Goal: Task Accomplishment & Management: Manage account settings

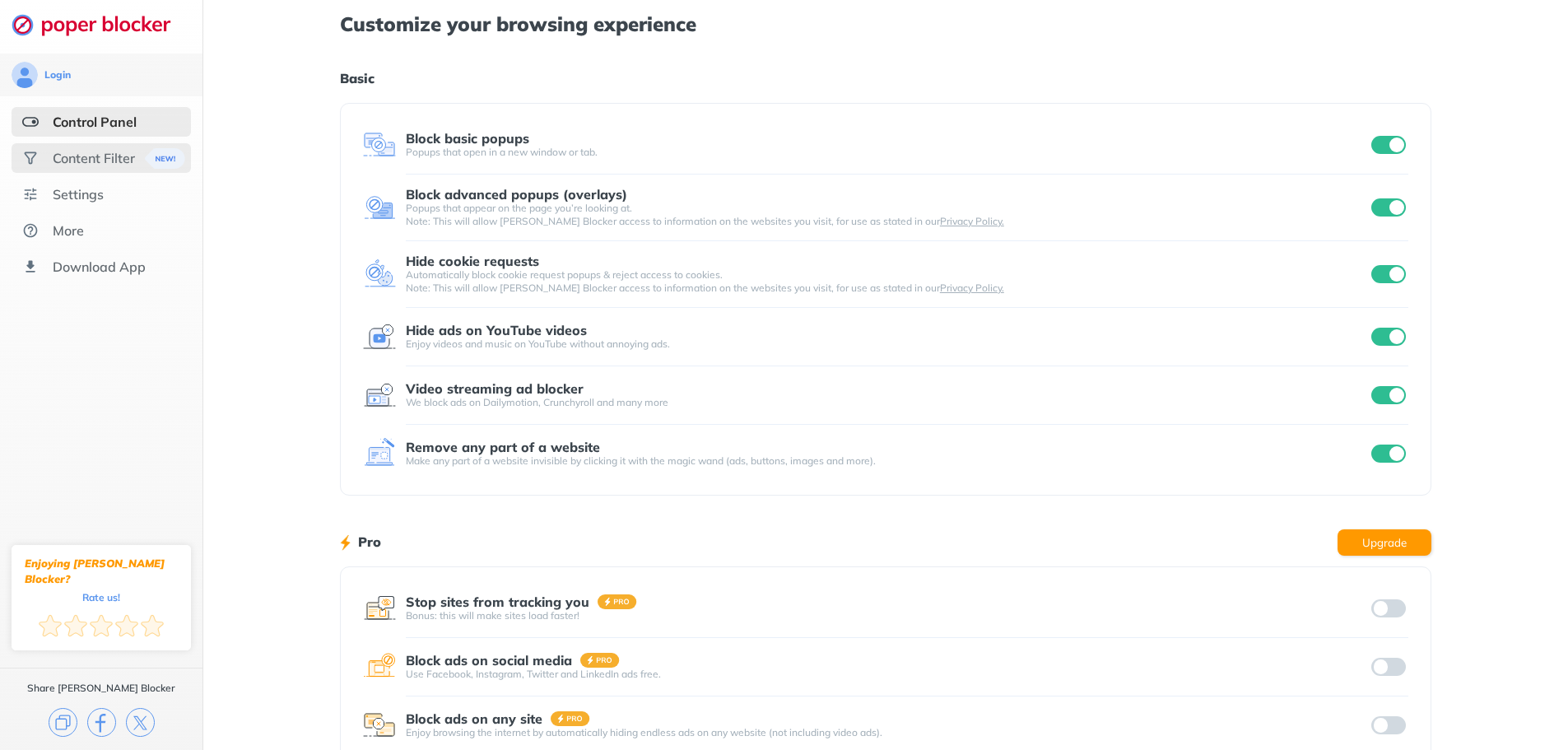
click at [59, 158] on div "Content Filter" at bounding box center [93, 158] width 82 height 16
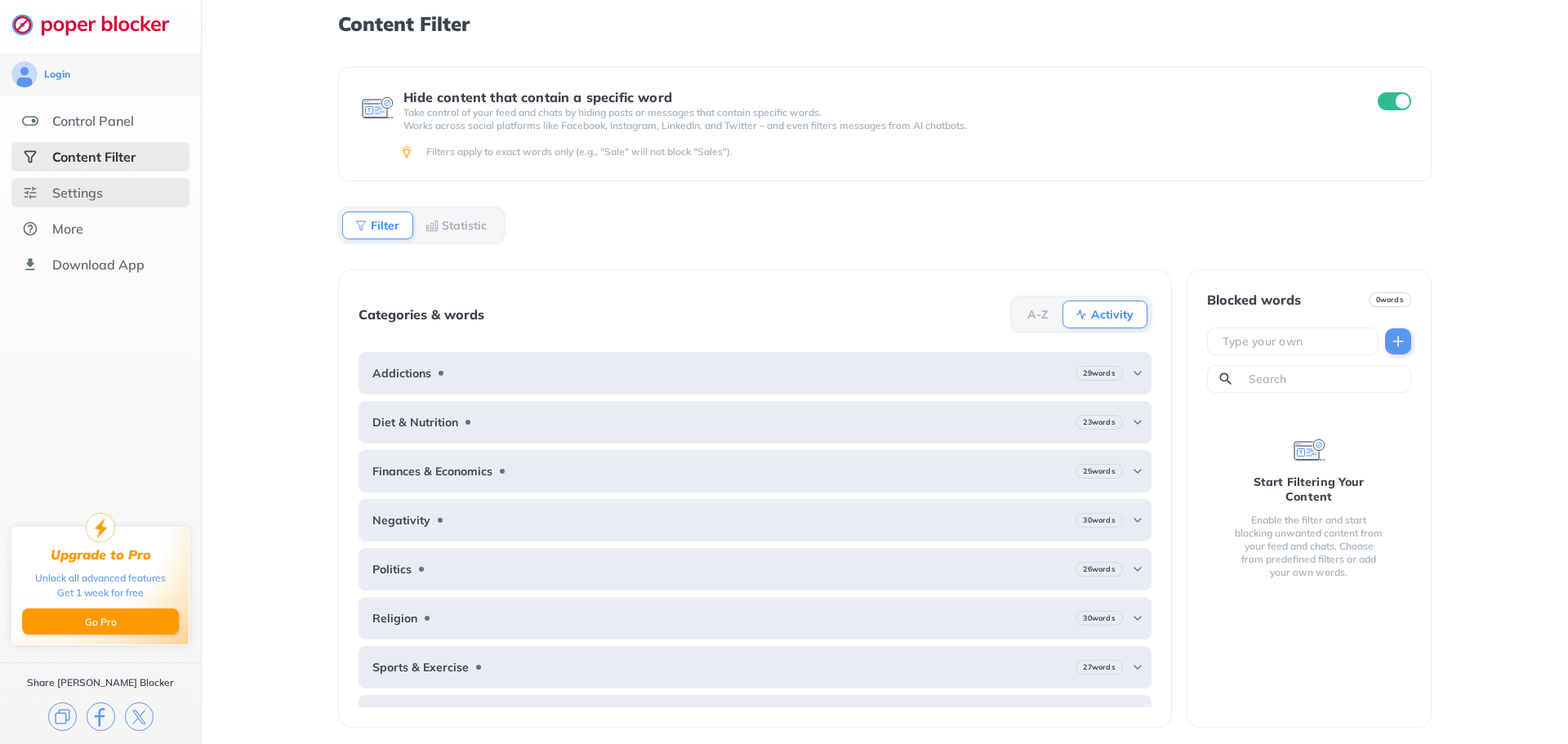
click at [106, 191] on div "Settings" at bounding box center [101, 192] width 178 height 30
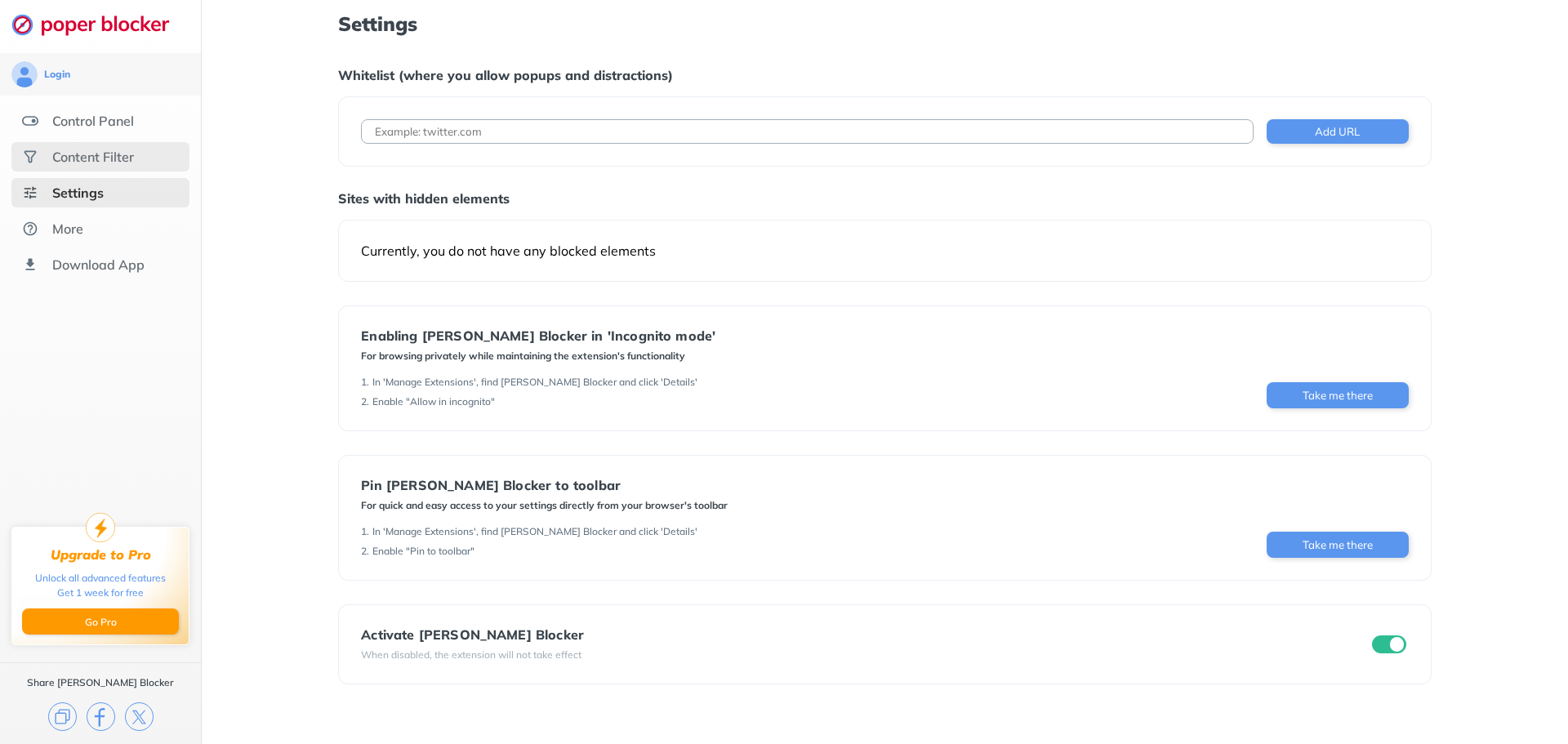
click at [85, 164] on div "Content Filter" at bounding box center [93, 156] width 82 height 16
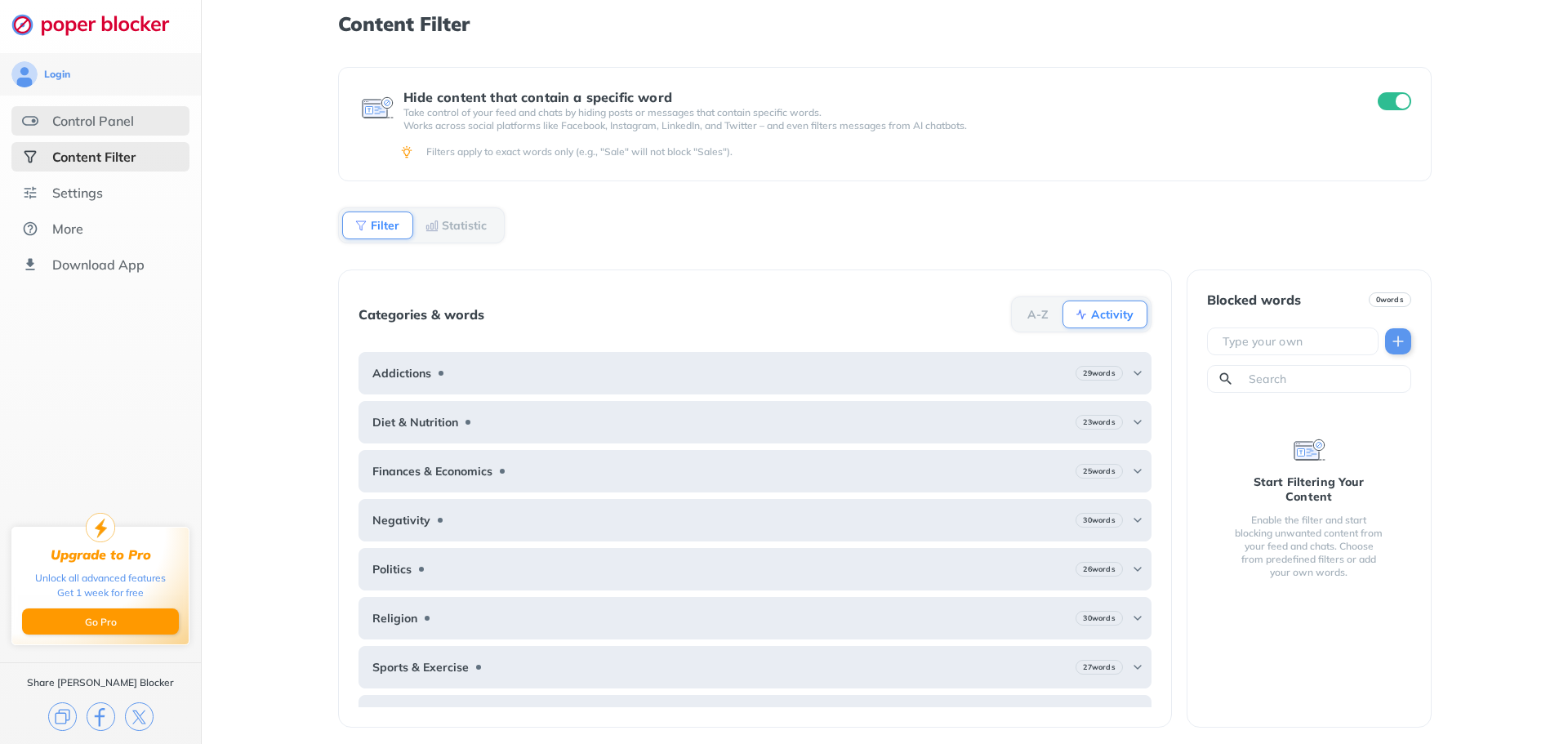
click at [122, 124] on div "Control Panel" at bounding box center [93, 120] width 82 height 16
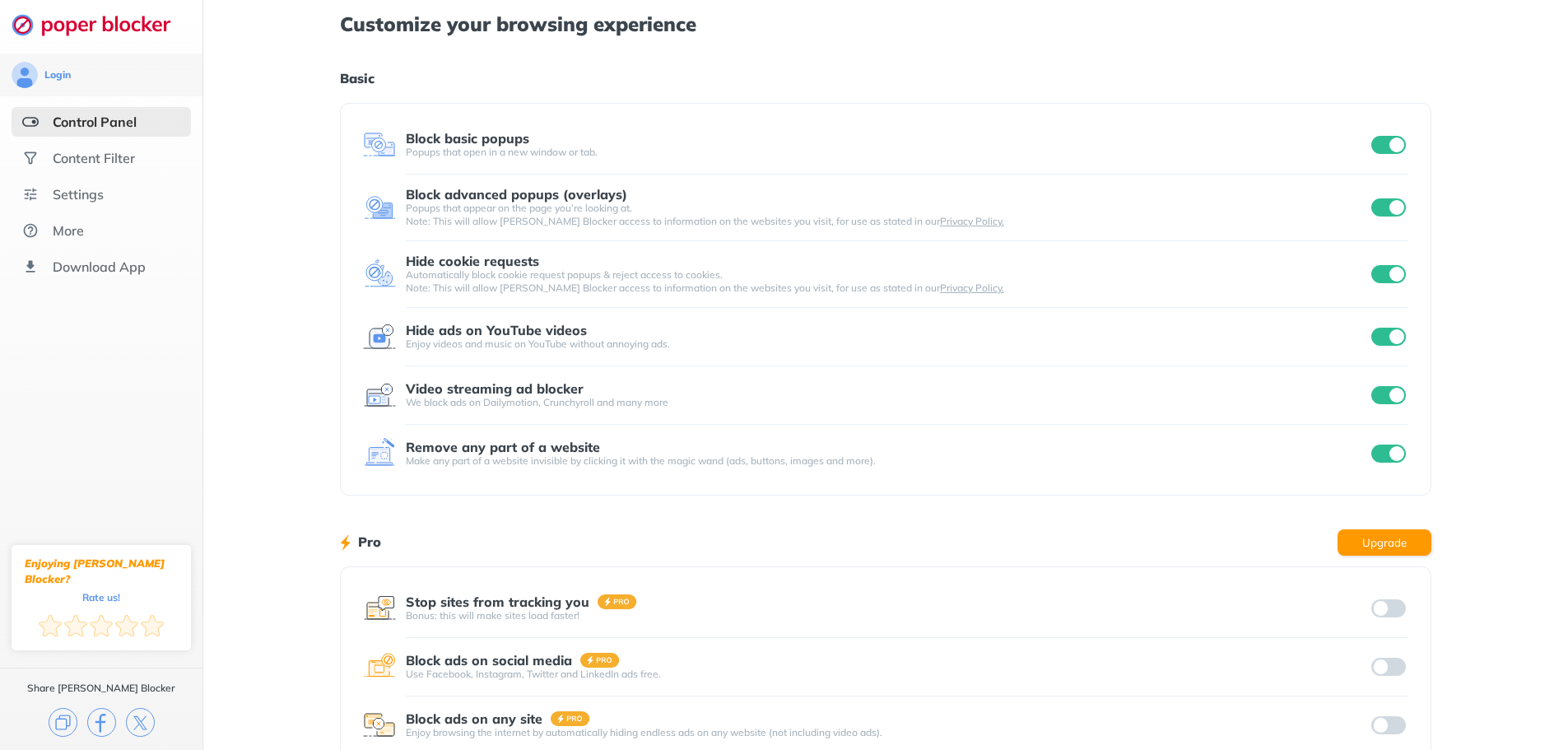
click at [1380, 340] on input "checkbox" at bounding box center [1389, 337] width 34 height 18
